Goal: Task Accomplishment & Management: Complete application form

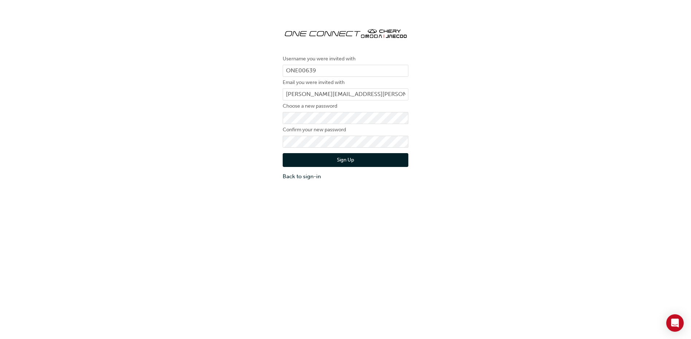
click at [283, 212] on div "Username you were invited with ONE00639 Email you were invited with [PERSON_NAM…" at bounding box center [345, 185] width 691 height 339
click at [348, 160] on button "Sign Up" at bounding box center [346, 160] width 126 height 14
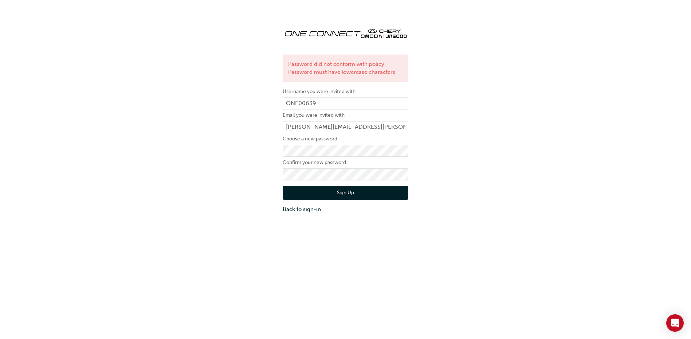
click at [294, 195] on button "Sign Up" at bounding box center [346, 193] width 126 height 14
click at [295, 192] on button "Sign Up" at bounding box center [346, 193] width 126 height 14
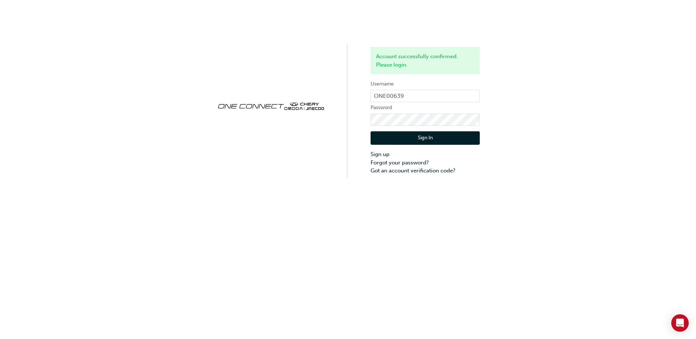
click at [428, 138] on button "Sign In" at bounding box center [425, 138] width 109 height 14
